Goal: Find specific page/section: Find specific page/section

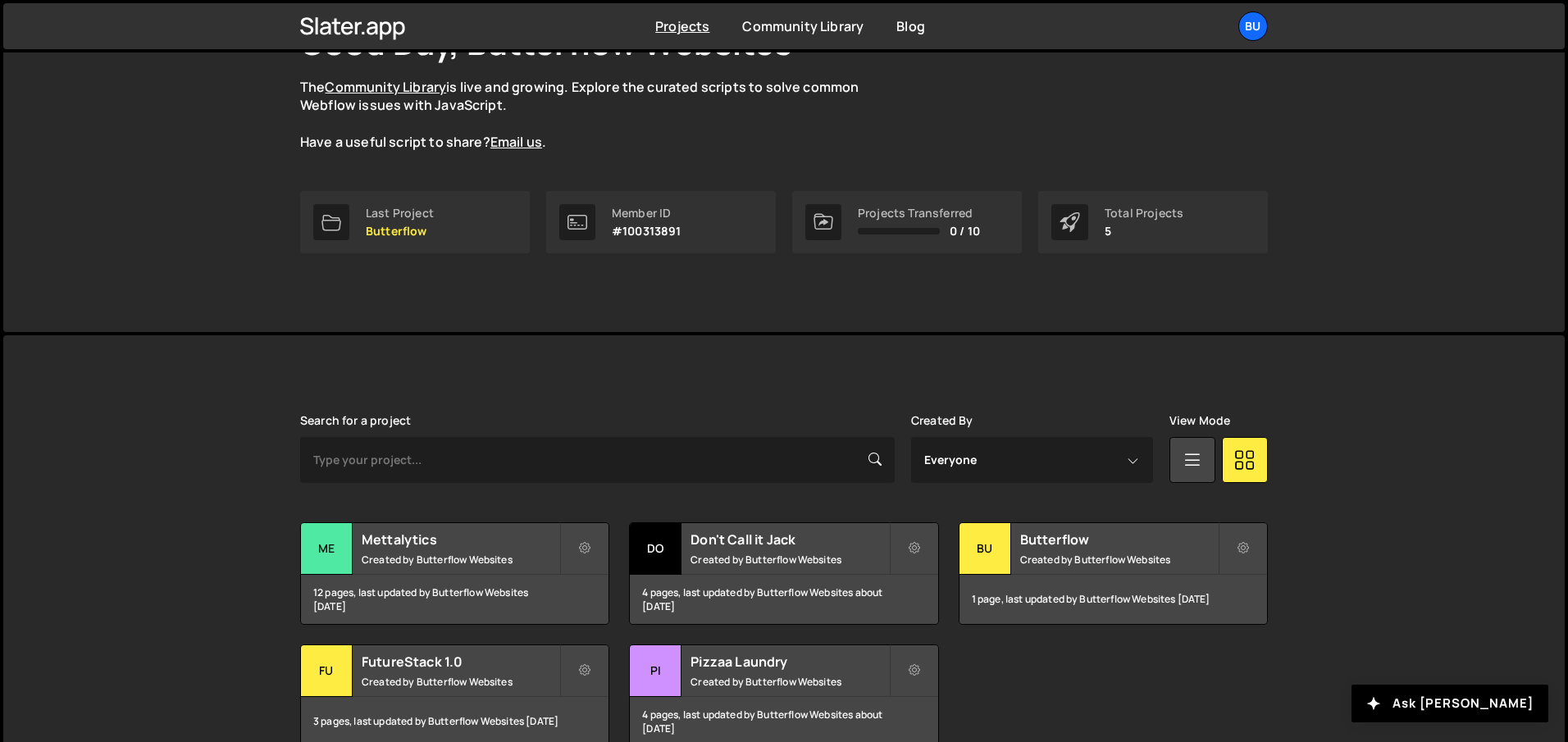
scroll to position [225, 0]
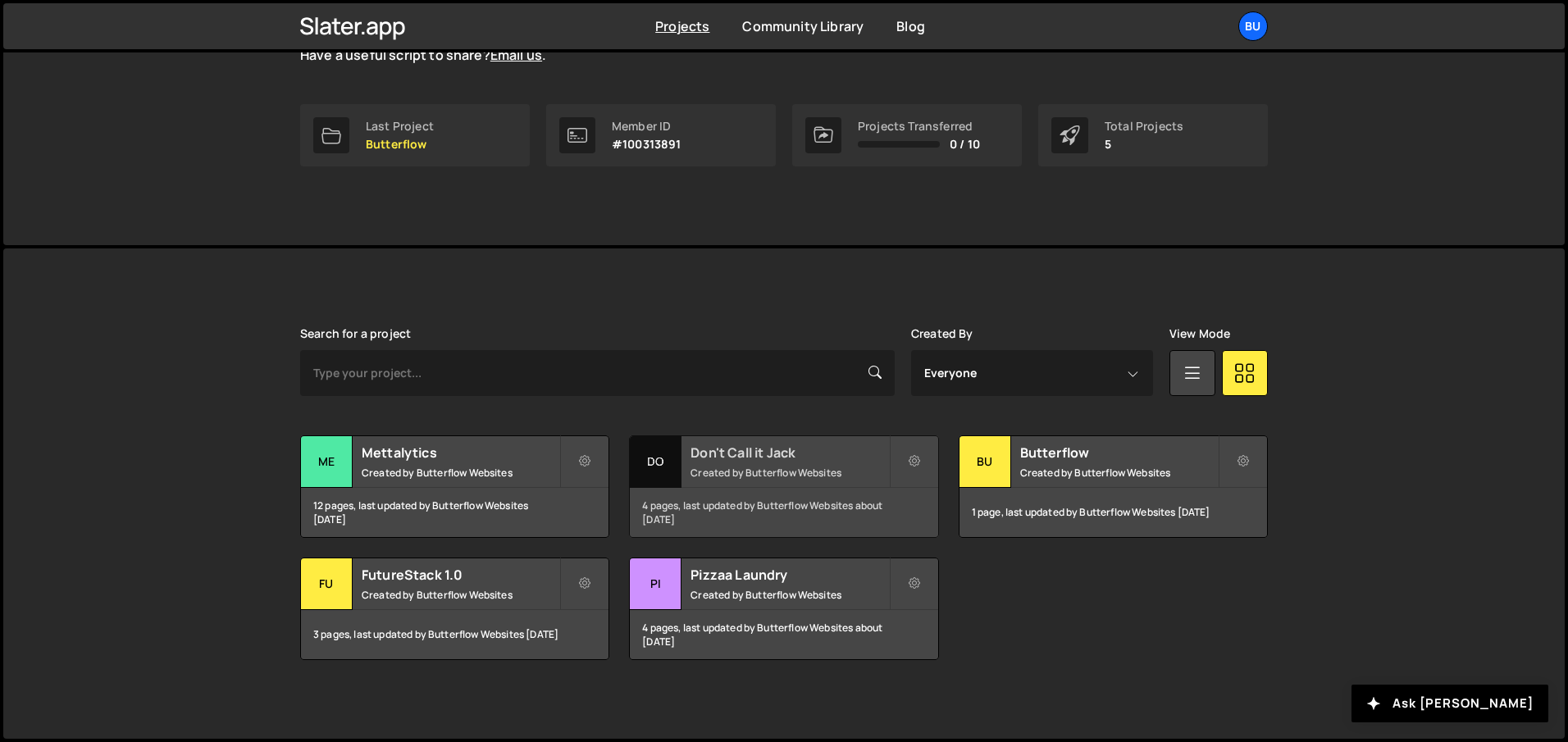
click at [761, 463] on div "Don't Call it Jack Created by Butterflow Websites" at bounding box center [784, 461] width 307 height 51
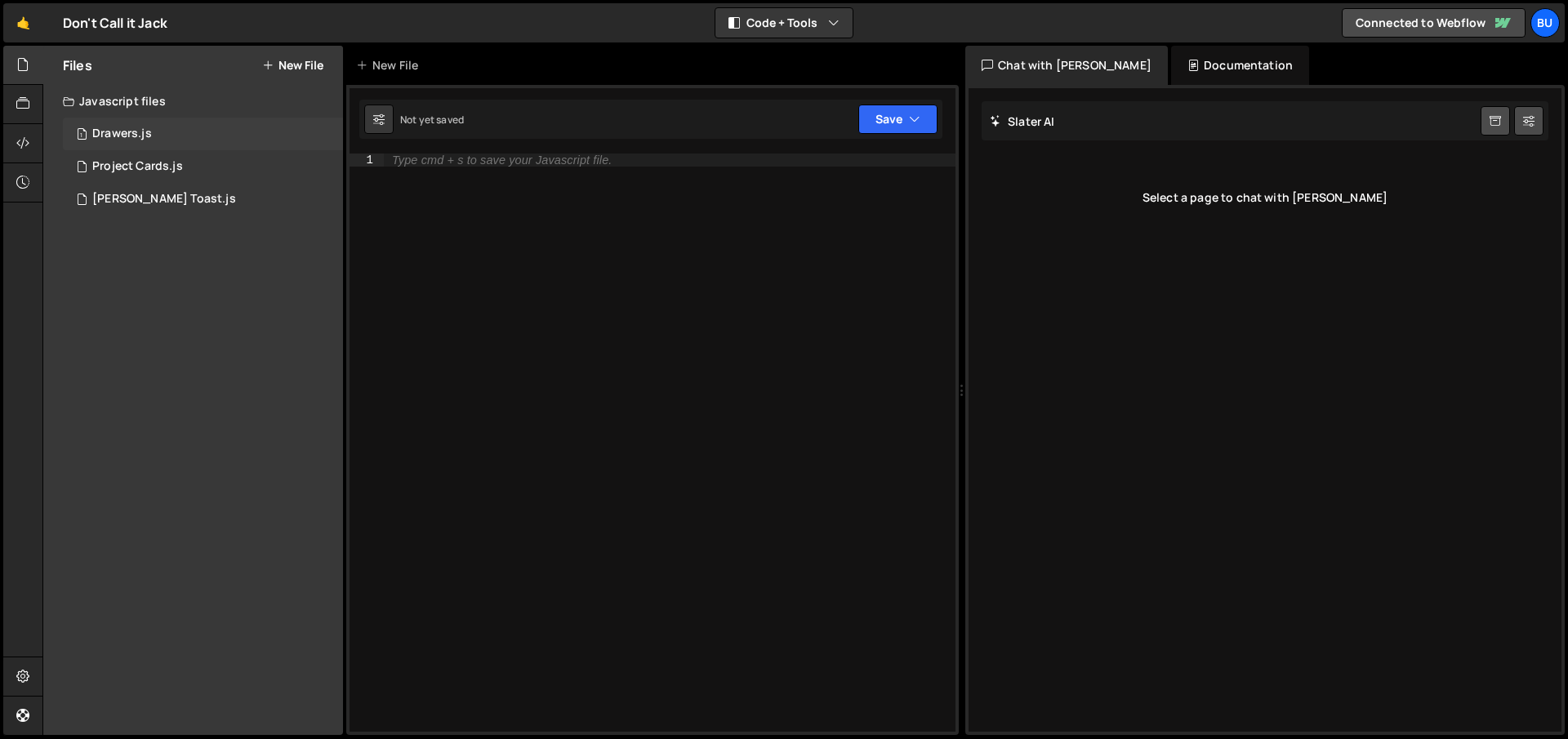
click at [134, 128] on div "Drawers.js" at bounding box center [122, 134] width 60 height 15
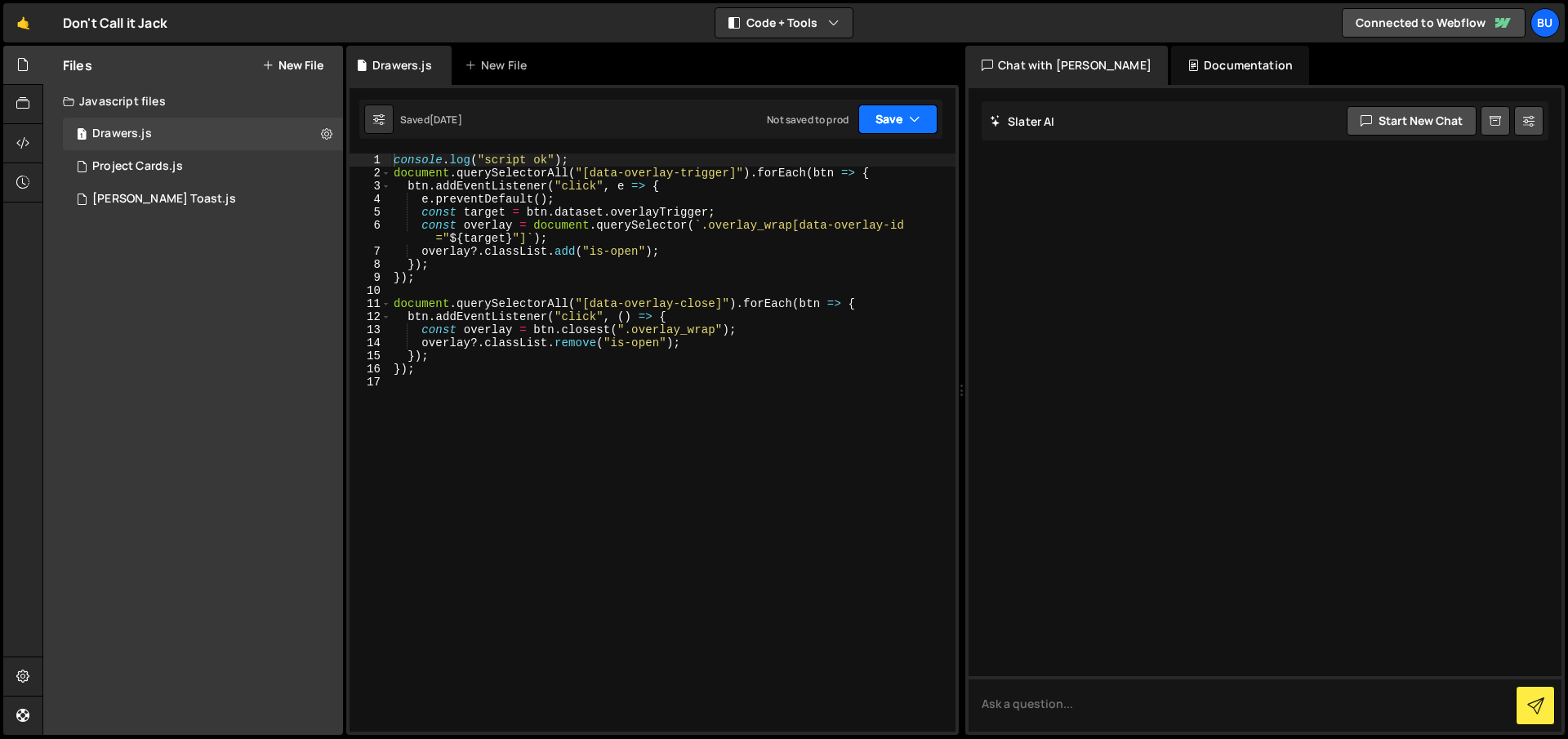
click at [895, 120] on button "Save" at bounding box center [898, 119] width 79 height 29
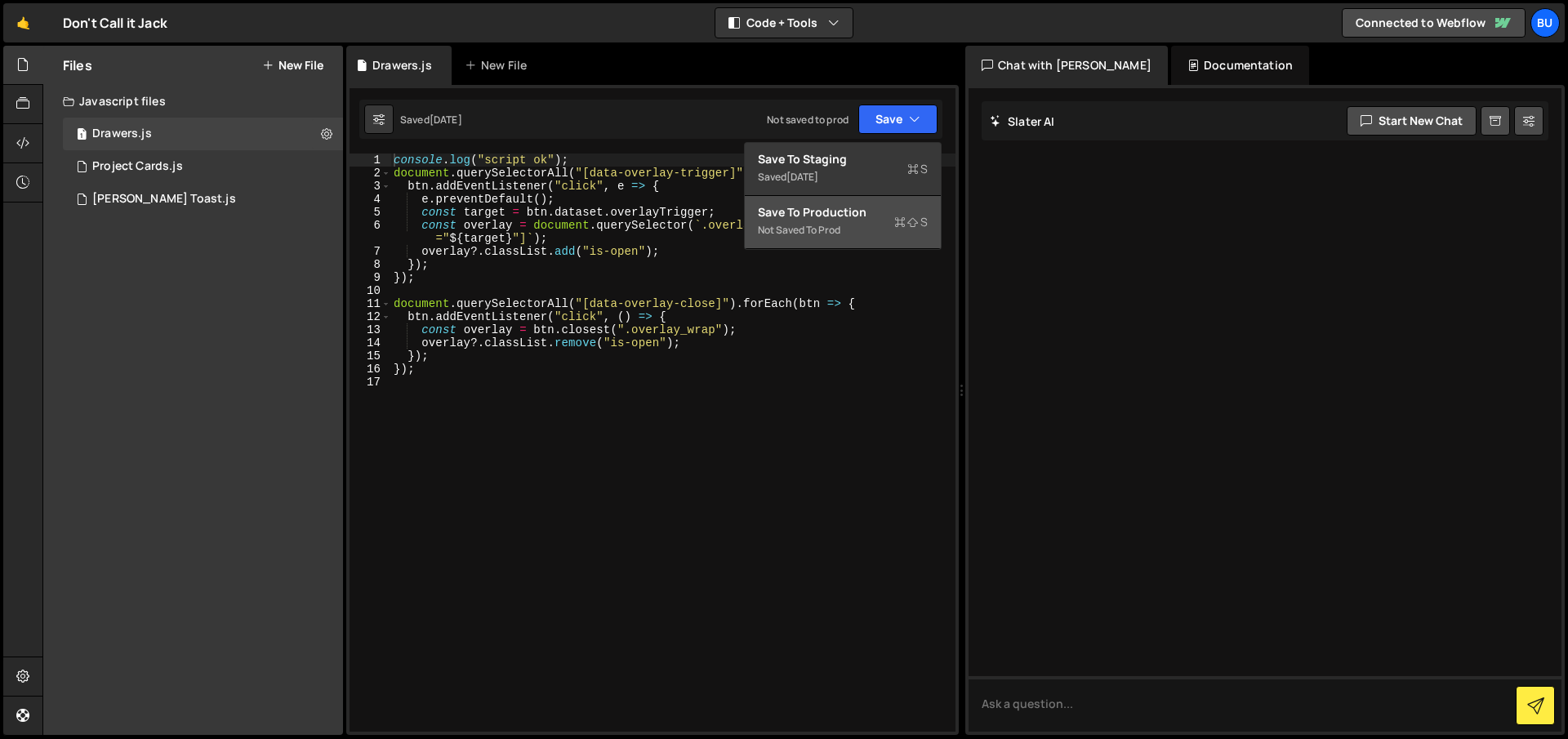
click at [811, 221] on div "Not saved to prod" at bounding box center [842, 230] width 170 height 19
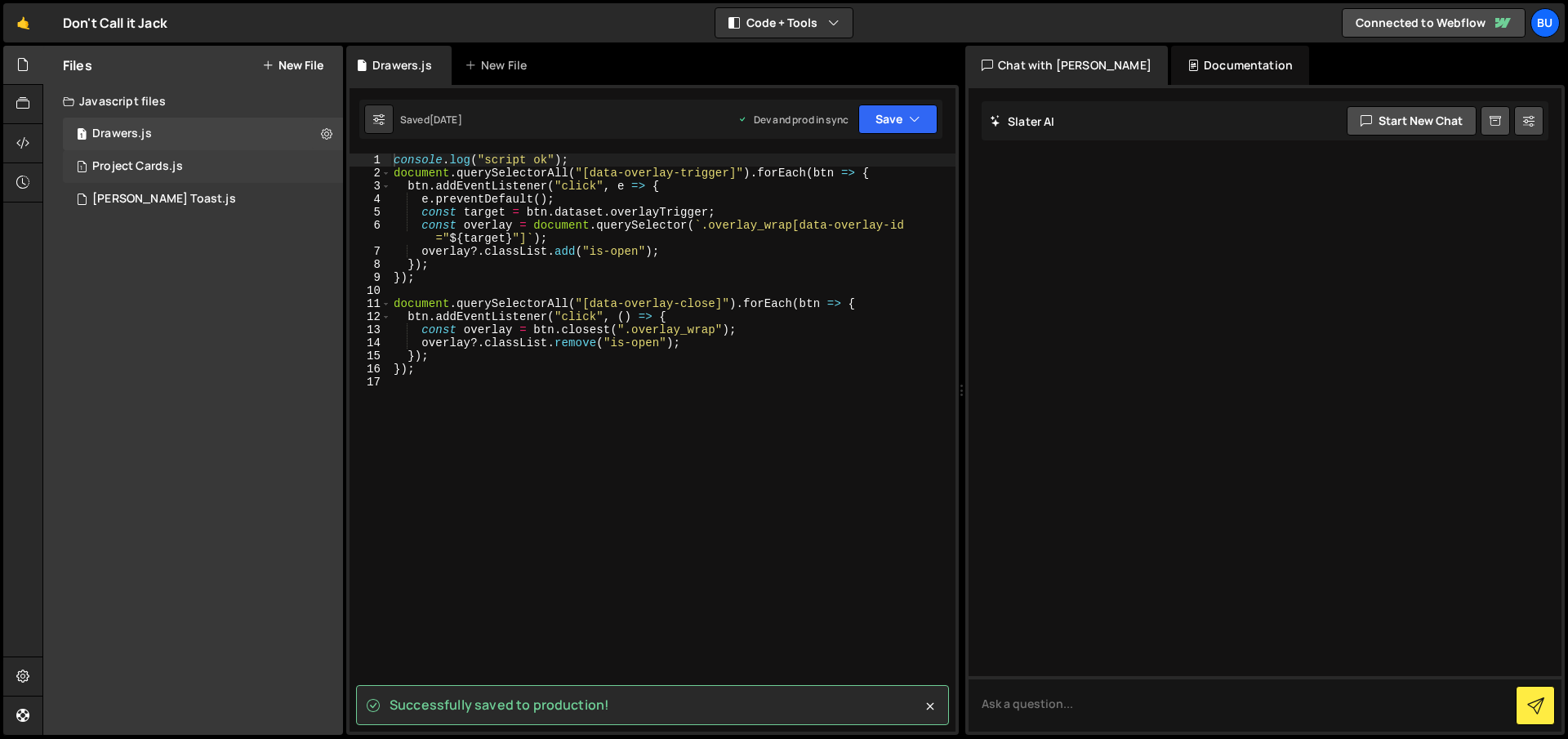
click at [168, 167] on div "Project Cards.js" at bounding box center [137, 166] width 91 height 15
